Goal: Task Accomplishment & Management: Complete application form

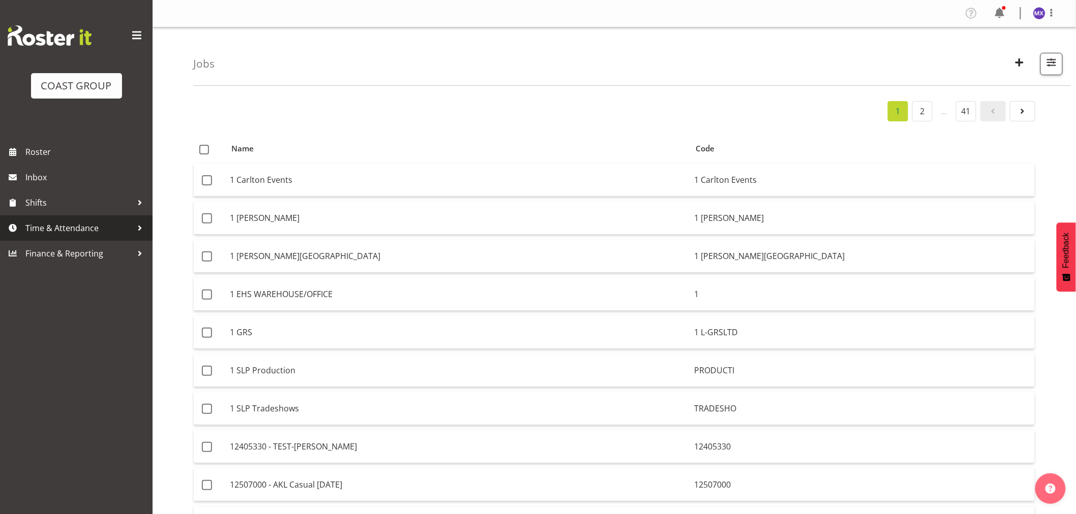
click at [72, 230] on span "Time & Attendance" at bounding box center [78, 228] width 107 height 15
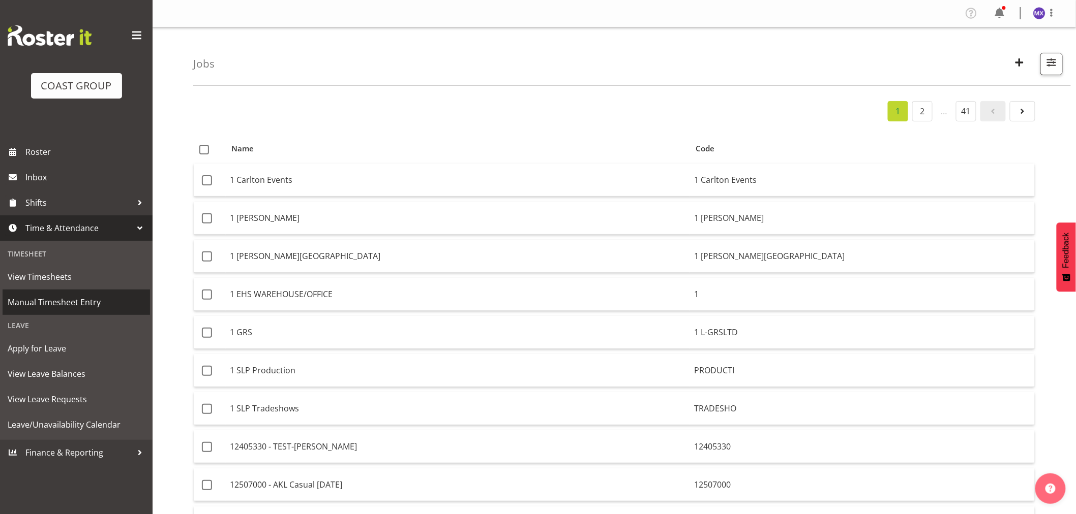
click at [60, 299] on span "Manual Timesheet Entry" at bounding box center [76, 302] width 137 height 15
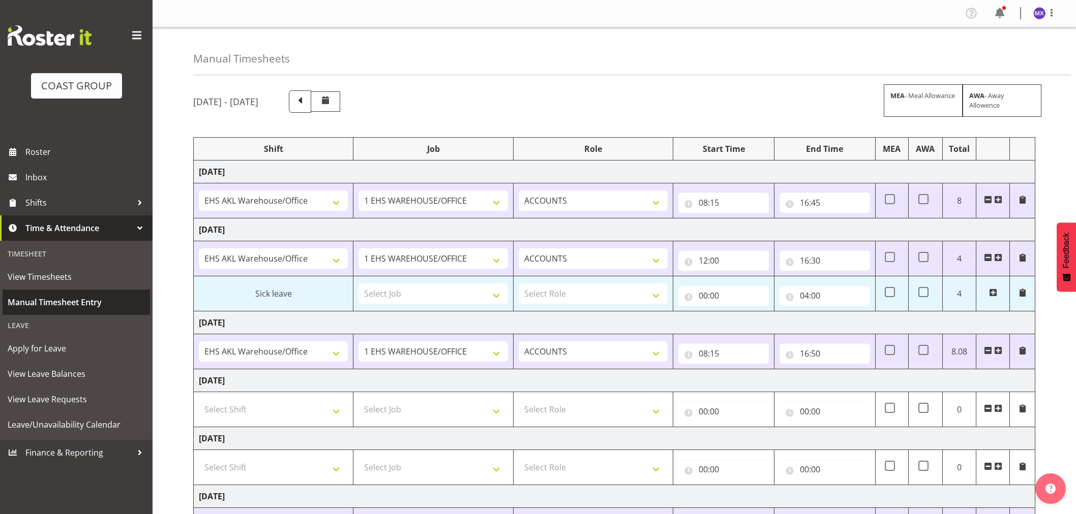
select select "69"
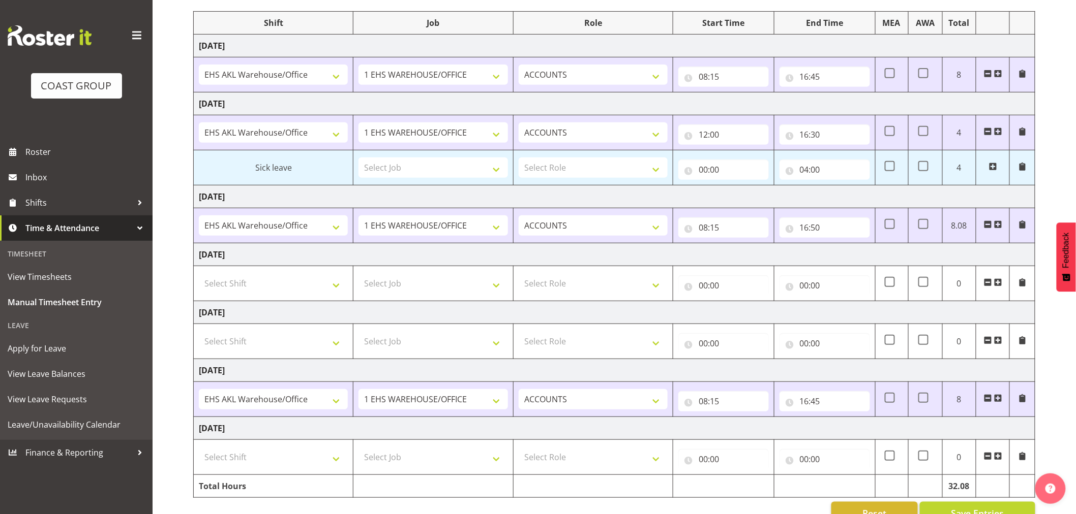
scroll to position [154, 0]
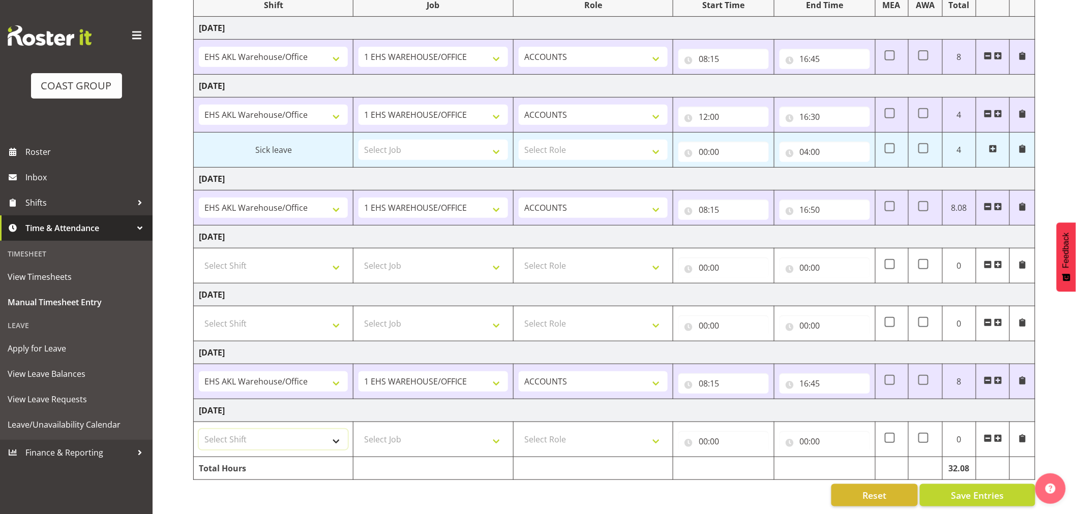
click at [341, 434] on select "Select Shift EHS AKL Warehouse/Office" at bounding box center [273, 440] width 149 height 20
select select "1083"
click at [199, 430] on select "Select Shift EHS AKL Warehouse/Office" at bounding box center [273, 440] width 149 height 20
click at [500, 435] on select "Select Job 1 Carlton Events 1 Carlton Hamilton 1 Carlton Wellington 1 EHS WAREH…" at bounding box center [432, 440] width 149 height 20
select select "69"
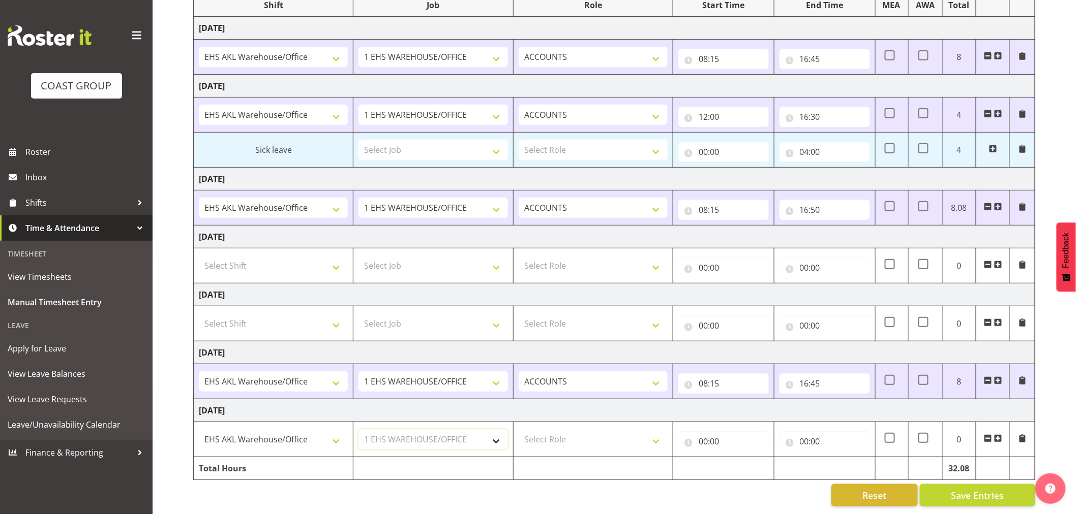
click at [358, 430] on select "Select Job 1 Carlton Events 1 Carlton Hamilton 1 Carlton Wellington 1 EHS WAREH…" at bounding box center [432, 440] width 149 height 20
click at [655, 433] on select "Select Role ACCOUNTS" at bounding box center [593, 440] width 149 height 20
select select "204"
click at [519, 430] on select "Select Role ACCOUNTS" at bounding box center [593, 440] width 149 height 20
click at [726, 432] on input "00:00" at bounding box center [723, 442] width 90 height 20
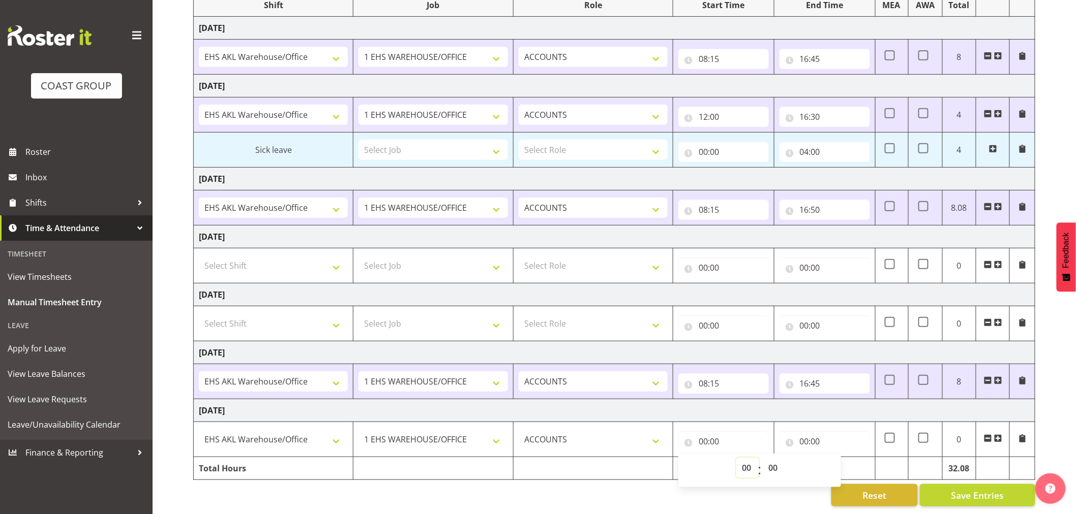
click at [744, 459] on select "00 01 02 03 04 05 06 07 08 09 10 11 12 13 14 15 16 17 18 19 20 21 22 23" at bounding box center [747, 468] width 23 height 20
select select "8"
click at [736, 458] on select "00 01 02 03 04 05 06 07 08 09 10 11 12 13 14 15 16 17 18 19 20 21 22 23" at bounding box center [747, 468] width 23 height 20
type input "08:00"
click at [775, 458] on select "00 01 02 03 04 05 06 07 08 09 10 11 12 13 14 15 16 17 18 19 20 21 22 23 24 25 2…" at bounding box center [774, 468] width 23 height 20
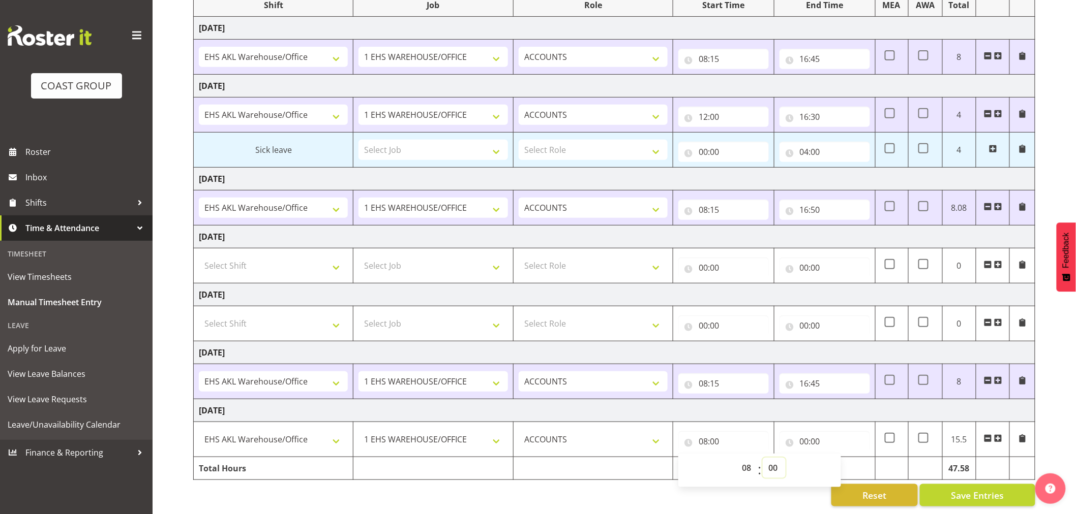
select select "15"
click at [763, 458] on select "00 01 02 03 04 05 06 07 08 09 10 11 12 13 14 15 16 17 18 19 20 21 22 23 24 25 2…" at bounding box center [774, 468] width 23 height 20
type input "08:15"
click at [817, 432] on input "00:00" at bounding box center [824, 442] width 90 height 20
click at [841, 463] on select "00 01 02 03 04 05 06 07 08 09 10 11 12 13 14 15 16 17 18 19 20 21 22 23" at bounding box center [848, 468] width 23 height 20
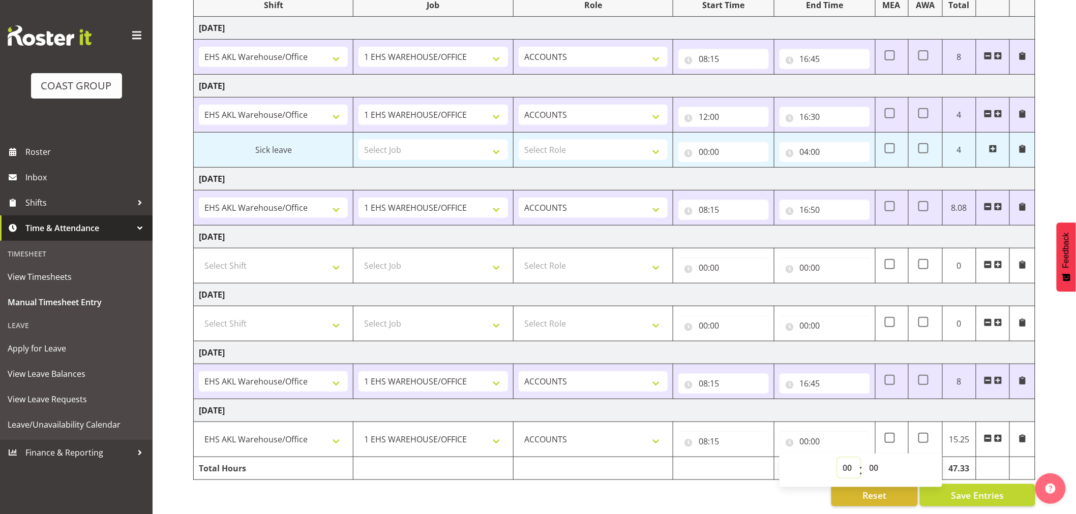
select select "16"
click at [837, 458] on select "00 01 02 03 04 05 06 07 08 09 10 11 12 13 14 15 16 17 18 19 20 21 22 23" at bounding box center [848, 468] width 23 height 20
type input "16:00"
click at [875, 461] on select "00 01 02 03 04 05 06 07 08 09 10 11 12 13 14 15 16 17 18 19 20 21 22 23 24 25 2…" at bounding box center [875, 468] width 23 height 20
select select "45"
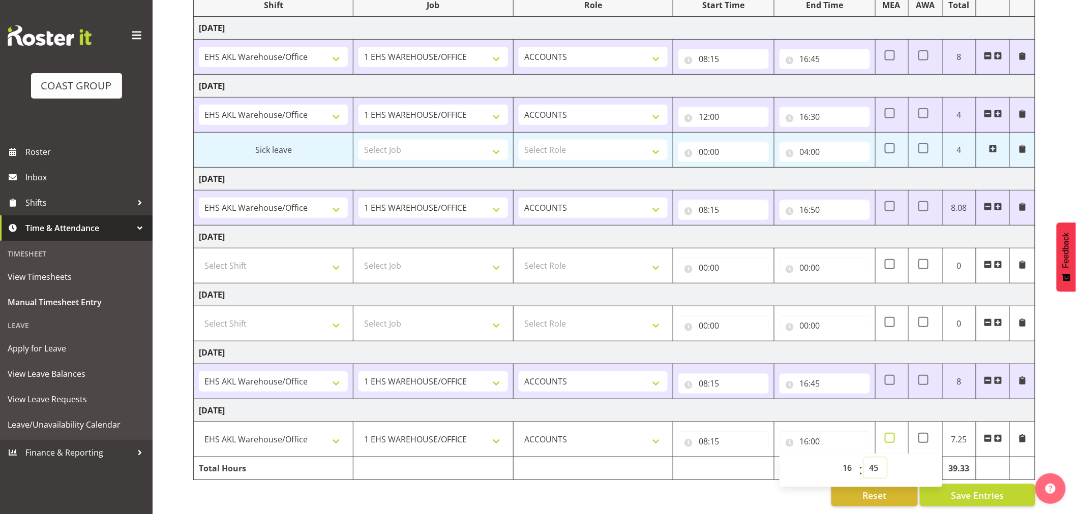
click at [864, 458] on select "00 01 02 03 04 05 06 07 08 09 10 11 12 13 14 15 16 17 18 19 20 21 22 23 24 25 2…" at bounding box center [875, 468] width 23 height 20
type input "16:45"
click at [1051, 430] on div "October 1st - October 7th 2025 MEA - Meal Allowance AWA - Away Allowence Shift …" at bounding box center [634, 226] width 883 height 575
click at [997, 492] on span "Save Entries" at bounding box center [977, 495] width 53 height 13
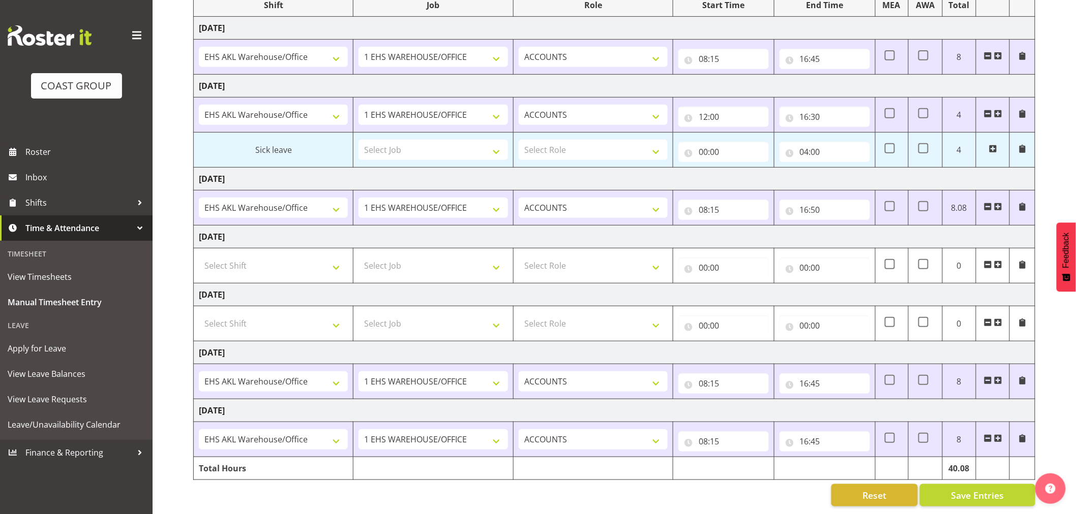
click at [1045, 403] on div "October 1st - October 7th 2025 MEA - Meal Allowance AWA - Away Allowence Shift …" at bounding box center [634, 226] width 883 height 575
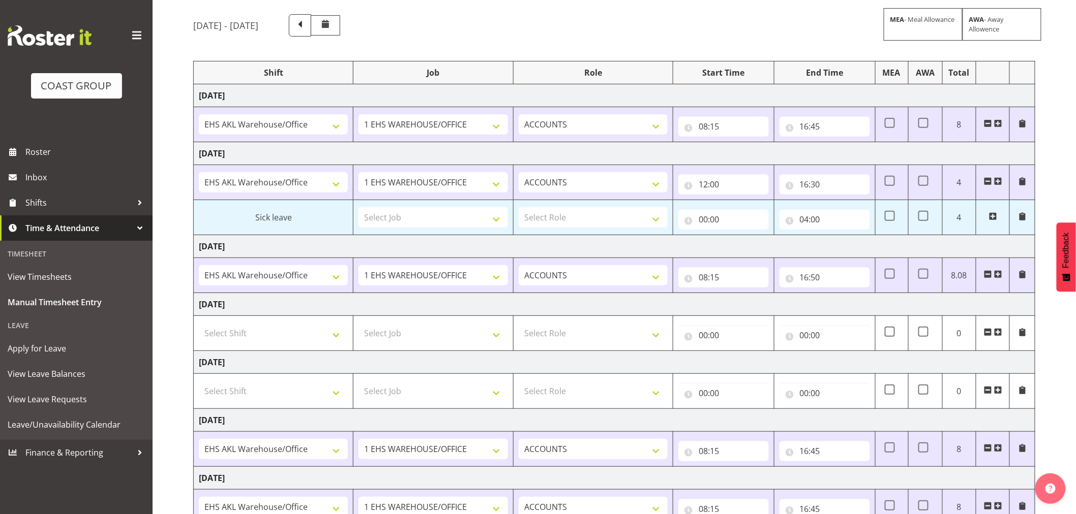
scroll to position [0, 0]
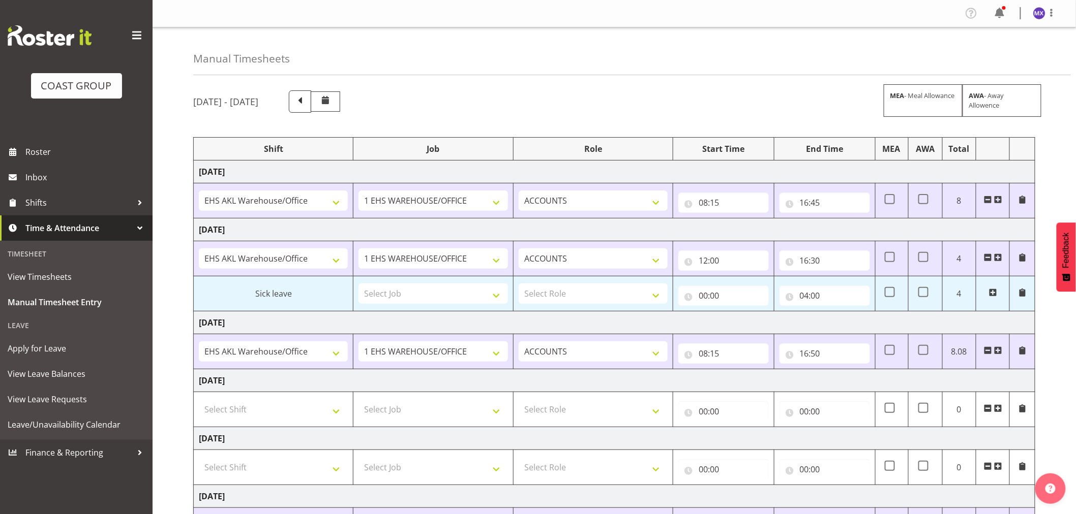
click at [679, 84] on div "October 1st - October 7th 2025 MEA - Meal Allowance AWA - Away Allowence Shift …" at bounding box center [634, 370] width 883 height 575
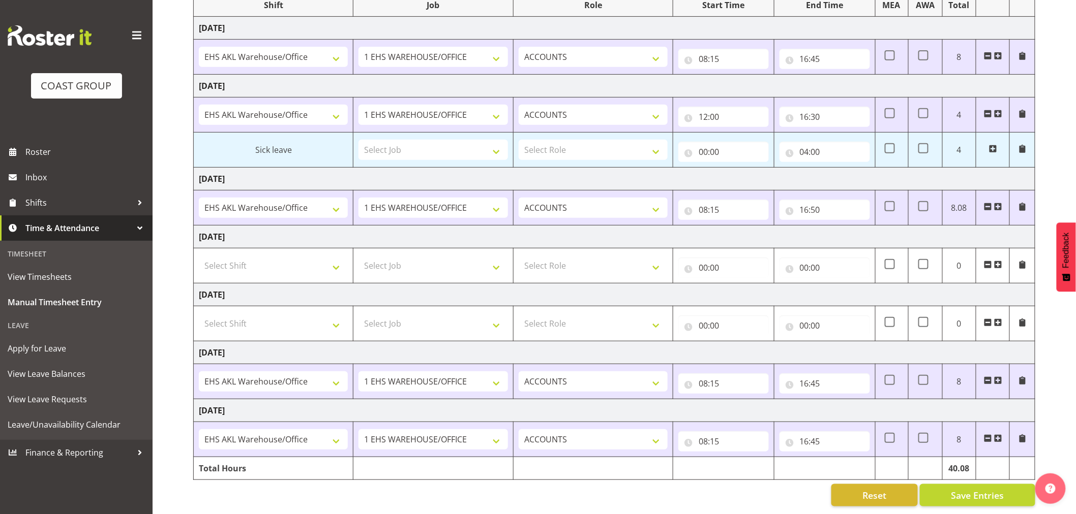
scroll to position [154, 0]
